Goal: Task Accomplishment & Management: Manage account settings

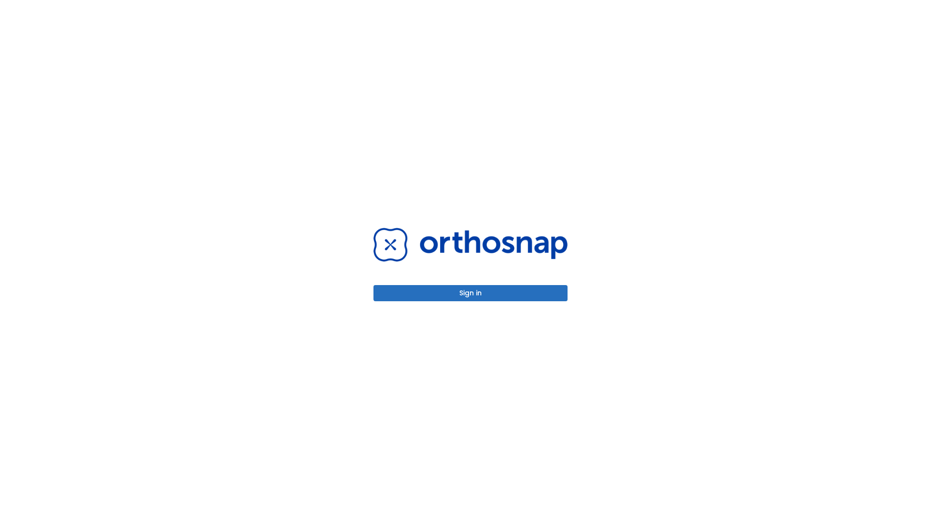
click at [471, 293] on button "Sign in" at bounding box center [471, 293] width 194 height 16
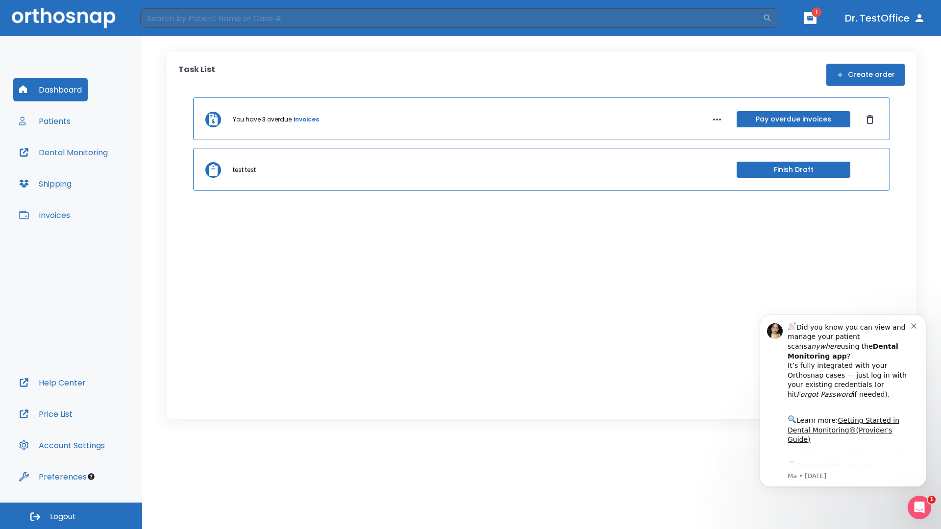
click at [71, 516] on span "Logout" at bounding box center [63, 517] width 26 height 11
